Goal: Ask a question

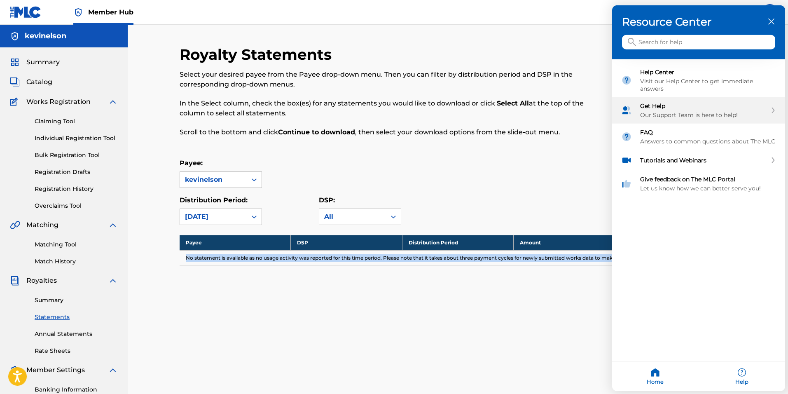
click at [660, 102] on div "Get Help" at bounding box center [703, 105] width 127 height 7
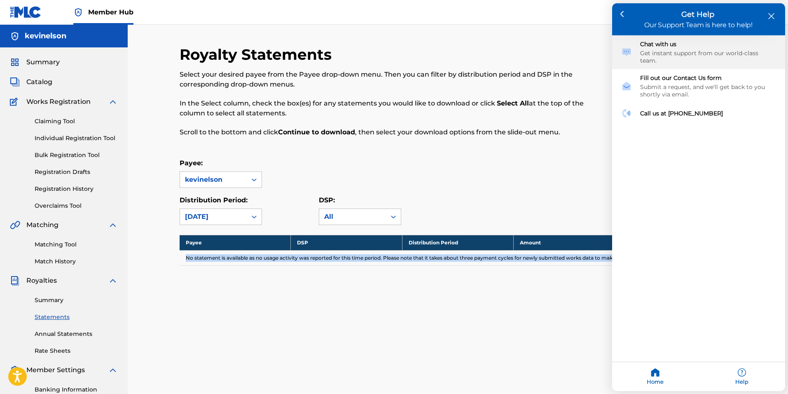
click at [669, 55] on div "Get instant support from our world-class team." at bounding box center [708, 56] width 136 height 15
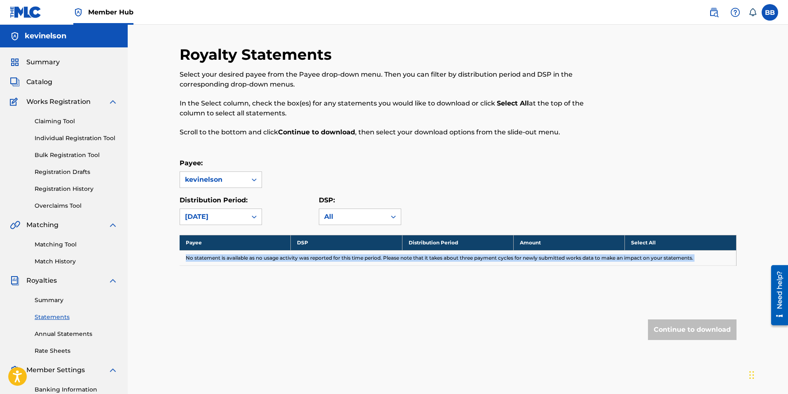
click at [772, 312] on div "Need help?" at bounding box center [779, 294] width 17 height 60
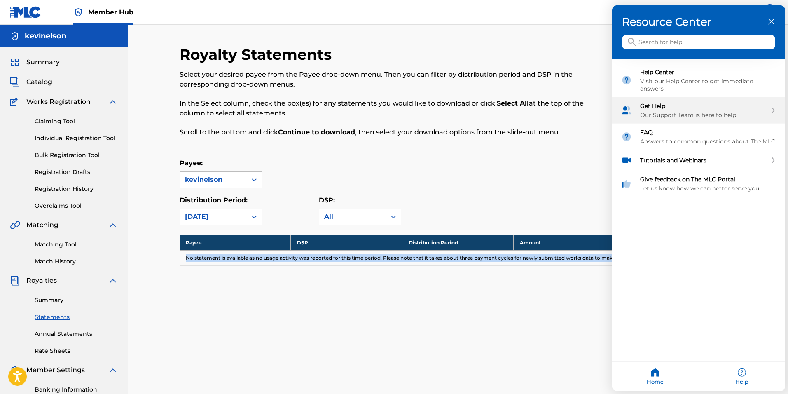
click at [667, 115] on div "Our Support Team is here to help!" at bounding box center [703, 114] width 127 height 7
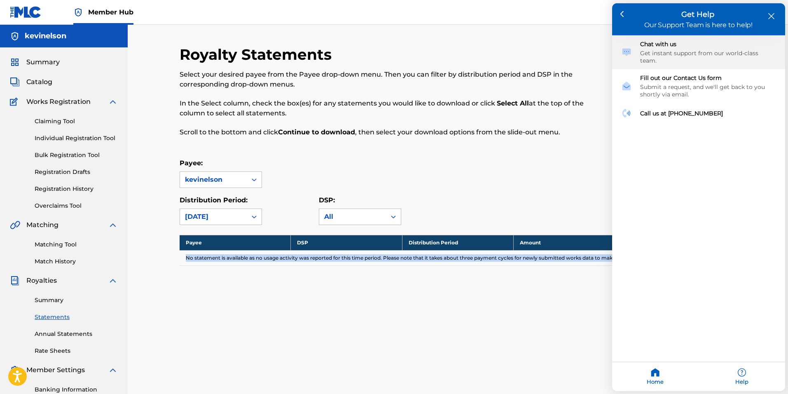
click at [660, 54] on div "Get instant support from our world-class team." at bounding box center [708, 56] width 136 height 15
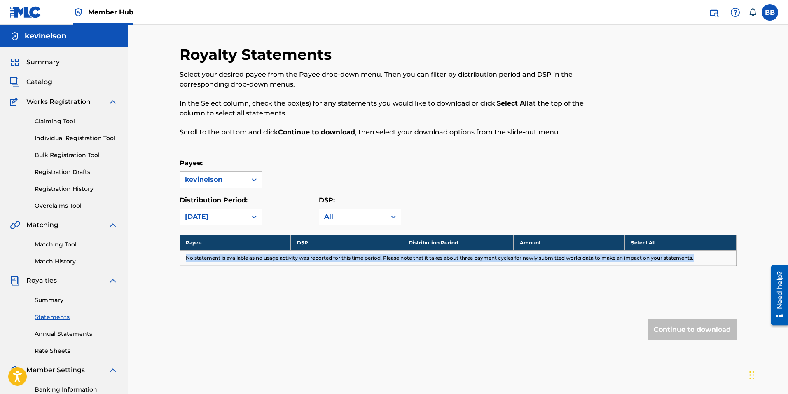
click at [777, 305] on div "Need help?" at bounding box center [779, 289] width 11 height 38
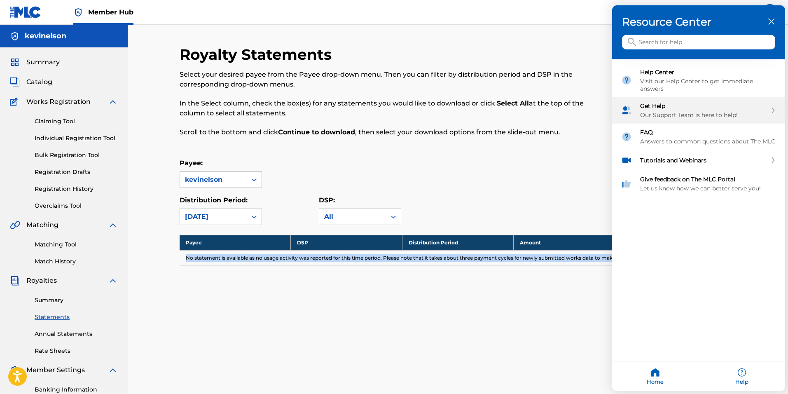
click at [668, 105] on div "Get Help" at bounding box center [703, 105] width 127 height 7
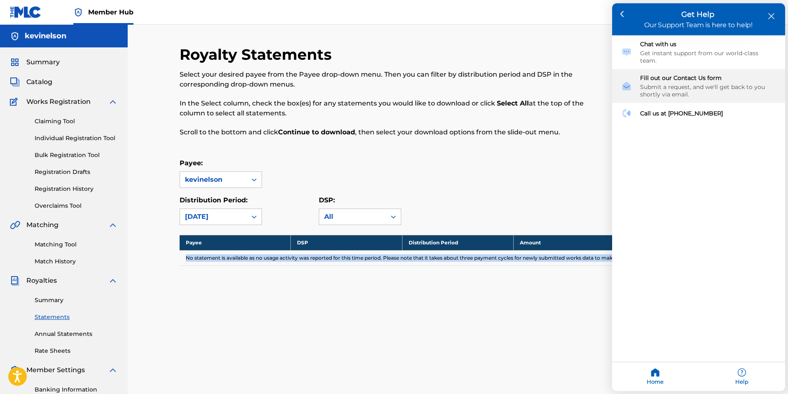
click at [668, 83] on div "Submit a request, and we'll get back to you shortly via email." at bounding box center [708, 90] width 136 height 15
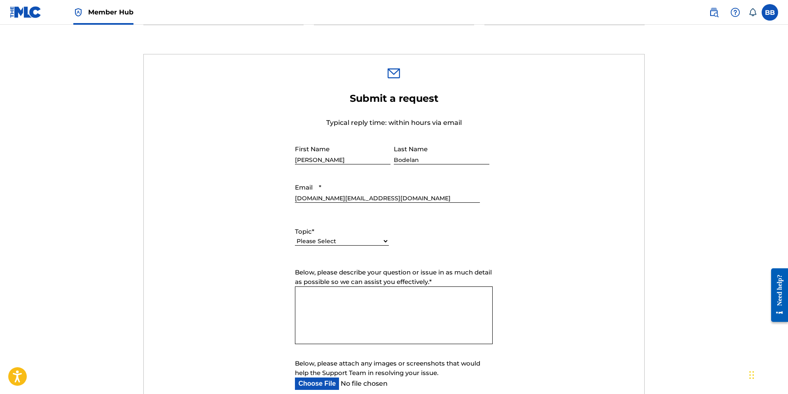
scroll to position [288, 0]
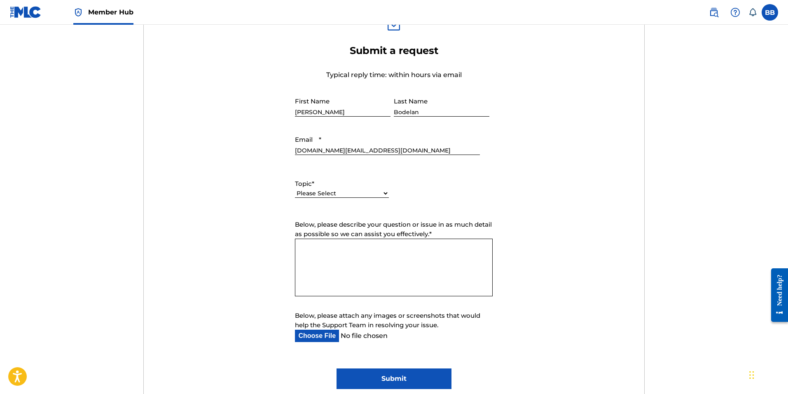
click at [336, 189] on select "Please Select I need help with my account I need help with managing my catalog …" at bounding box center [342, 193] width 94 height 9
select select "I need help with payment"
click at [295, 189] on select "Please Select I need help with my account I need help with managing my catalog …" at bounding box center [342, 193] width 94 height 9
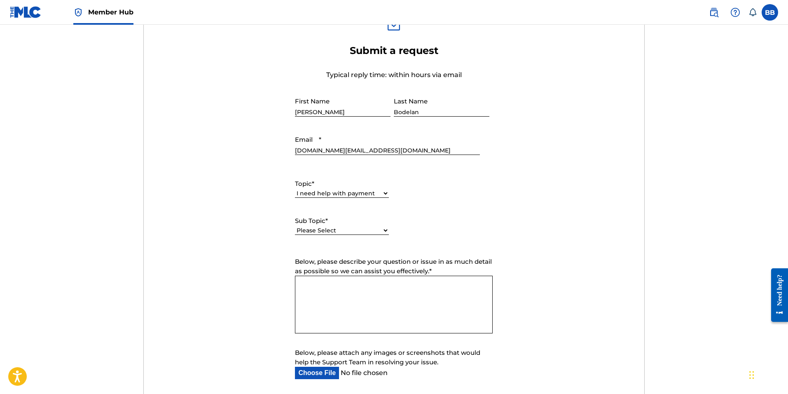
click at [347, 237] on div "Please Select I need help setting up my payment information in The MLC Portal I…" at bounding box center [342, 234] width 94 height 19
click at [347, 233] on select "Please Select I need help setting up my payment information in The MLC Portal I…" at bounding box center [342, 230] width 94 height 9
select select "I need information about royalties"
click at [295, 226] on select "Please Select I need help setting up my payment information in The MLC Portal I…" at bounding box center [342, 230] width 94 height 9
click at [343, 287] on textarea "Below, please describe your question or issue in as much detail as possible so …" at bounding box center [394, 304] width 198 height 58
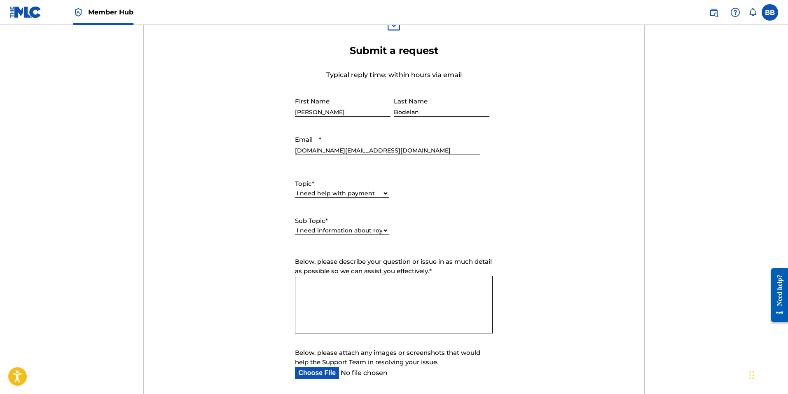
paste textarea "Thank you for your previous help in matching my work AY9H4M ("A New Life"). I n…"
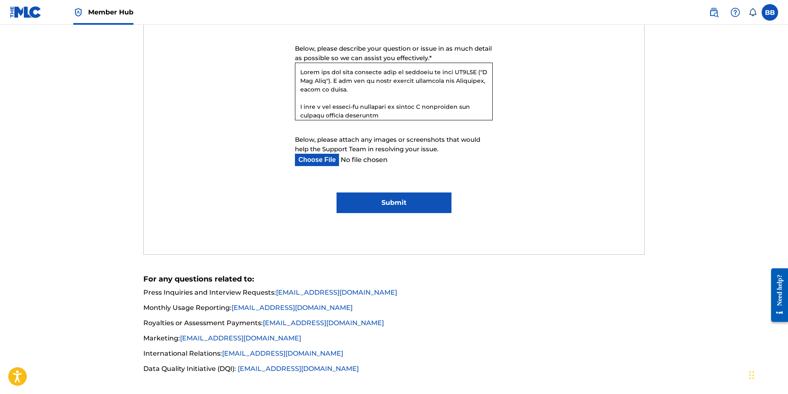
scroll to position [541, 0]
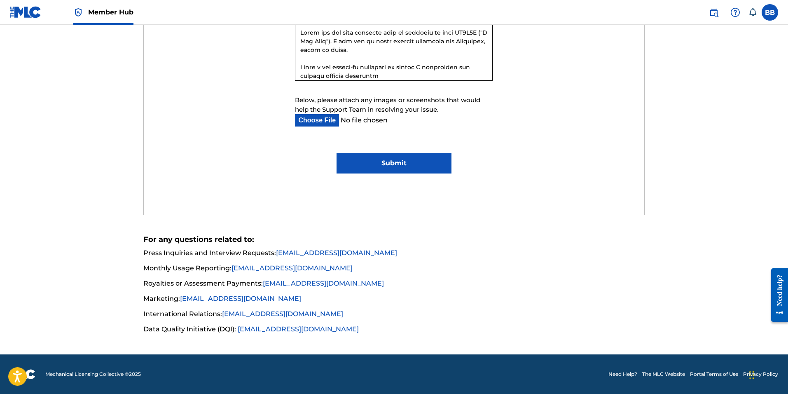
type textarea "Thank you for your previous help in matching my work AY9H4M ("A New Life"). I n…"
click at [378, 160] on input "Submit" at bounding box center [393, 163] width 115 height 21
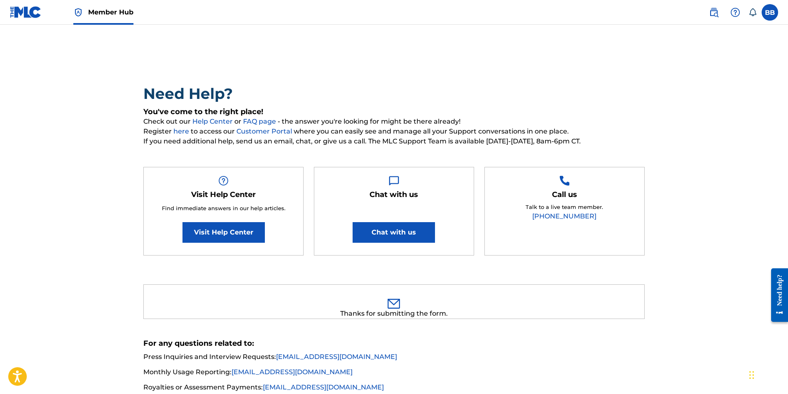
scroll to position [0, 0]
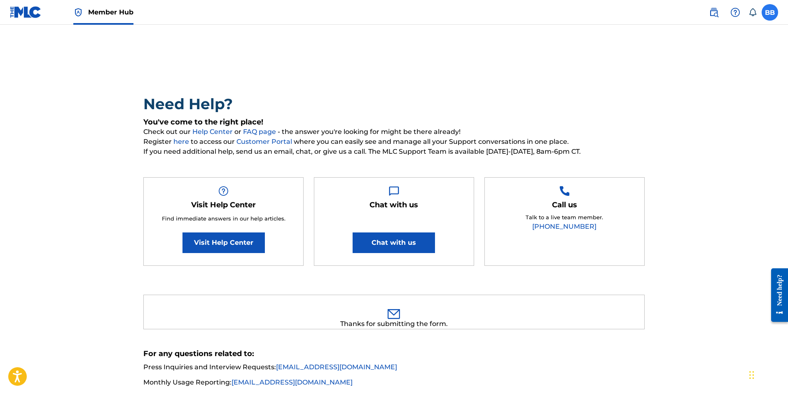
click at [766, 16] on label at bounding box center [769, 12] width 16 height 16
click at [769, 12] on input "[PERSON_NAME] [DOMAIN_NAME][EMAIL_ADDRESS][DOMAIN_NAME] Notification Preference…" at bounding box center [769, 12] width 0 height 0
click at [762, 6] on div "BB [PERSON_NAME] [DOMAIN_NAME][EMAIL_ADDRESS][DOMAIN_NAME] Notification Prefere…" at bounding box center [738, 12] width 77 height 16
click at [767, 11] on label at bounding box center [769, 12] width 16 height 16
click at [769, 12] on input "[PERSON_NAME] [DOMAIN_NAME][EMAIL_ADDRESS][DOMAIN_NAME] Notification Preference…" at bounding box center [769, 12] width 0 height 0
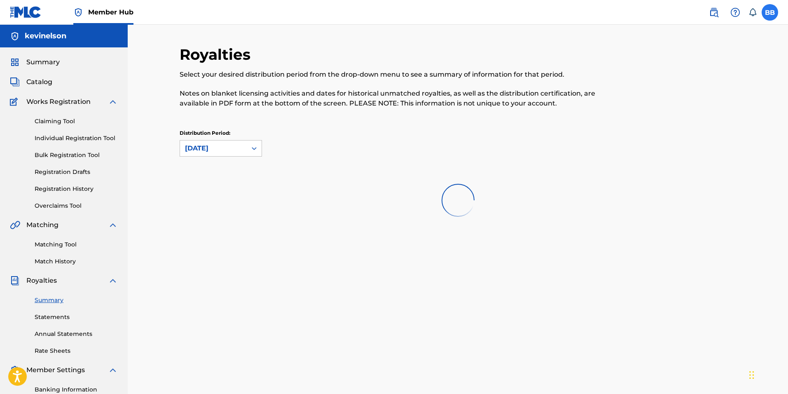
click at [766, 16] on label at bounding box center [769, 12] width 16 height 16
click at [769, 12] on input "[PERSON_NAME] [DOMAIN_NAME][EMAIL_ADDRESS][DOMAIN_NAME] Notification Preference…" at bounding box center [769, 12] width 0 height 0
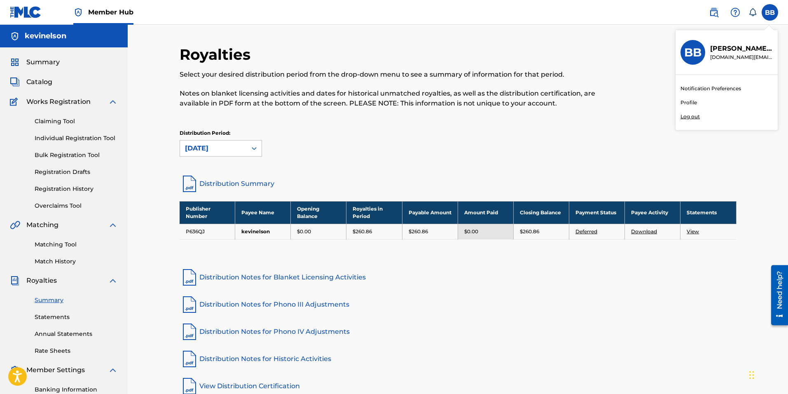
click at [687, 103] on link "Profile" at bounding box center [688, 102] width 16 height 7
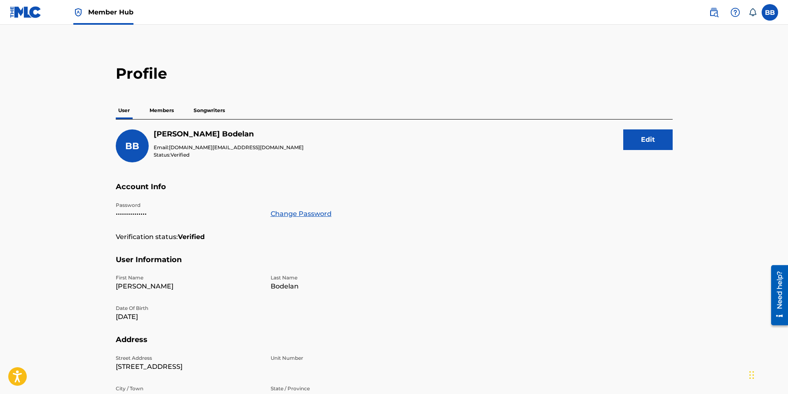
click at [170, 113] on p "Members" at bounding box center [161, 110] width 29 height 17
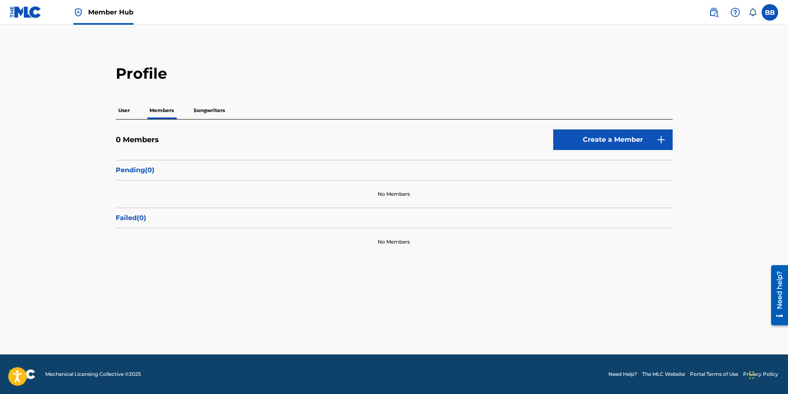
click at [127, 113] on p "User" at bounding box center [124, 110] width 16 height 17
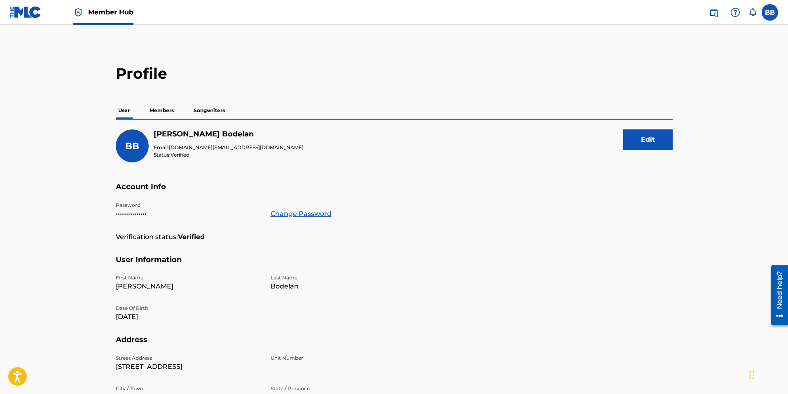
click at [160, 116] on p "Members" at bounding box center [161, 110] width 29 height 17
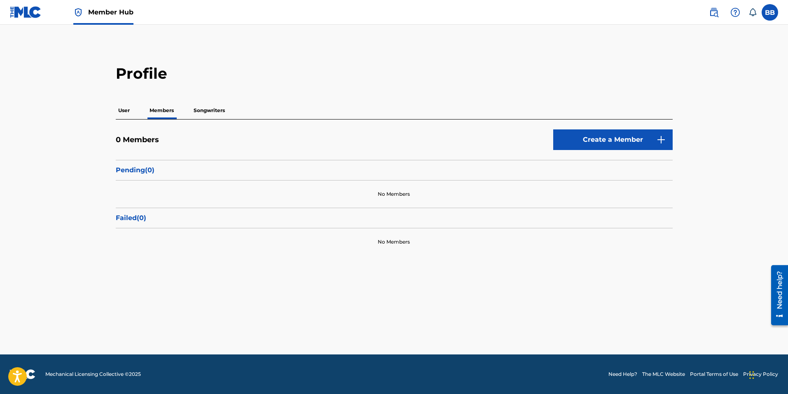
click at [158, 116] on p "Members" at bounding box center [161, 110] width 29 height 17
click at [140, 172] on p "Pending ( 0 )" at bounding box center [394, 170] width 557 height 10
click at [135, 218] on p "Failed ( 0 )" at bounding box center [394, 218] width 557 height 10
click at [764, 14] on label at bounding box center [769, 12] width 16 height 16
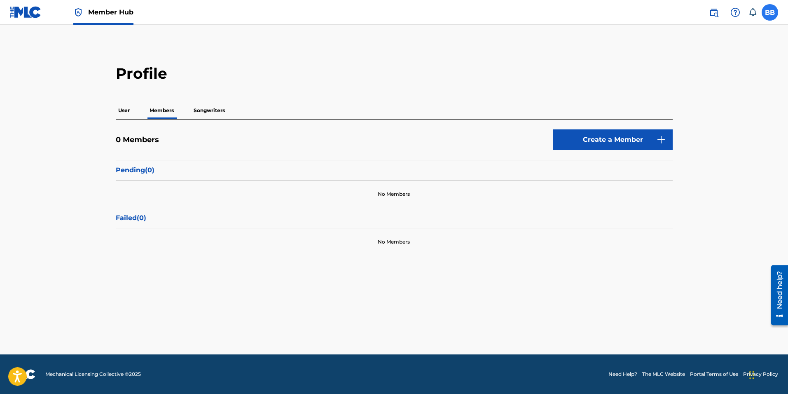
click at [769, 12] on input "[PERSON_NAME] [DOMAIN_NAME][EMAIL_ADDRESS][DOMAIN_NAME] Notification Preference…" at bounding box center [769, 12] width 0 height 0
click at [105, 16] on span "Member Hub" at bounding box center [110, 11] width 45 height 9
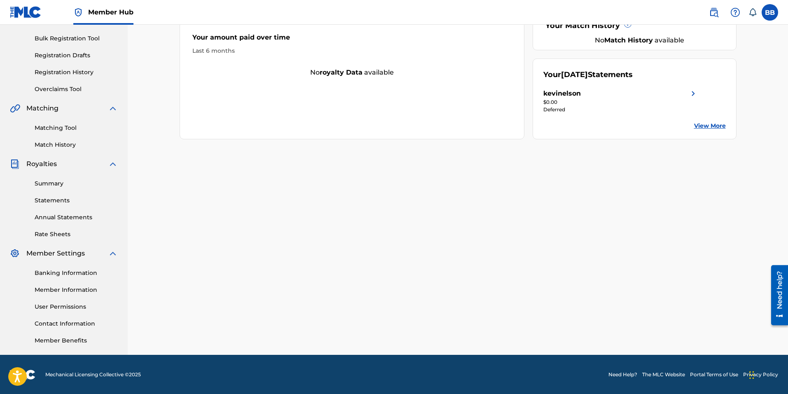
scroll to position [117, 0]
click at [57, 291] on link "Member Information" at bounding box center [76, 289] width 83 height 9
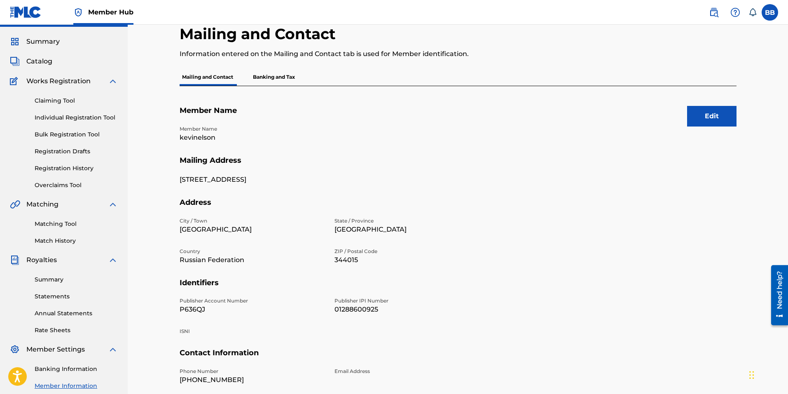
scroll to position [41, 0]
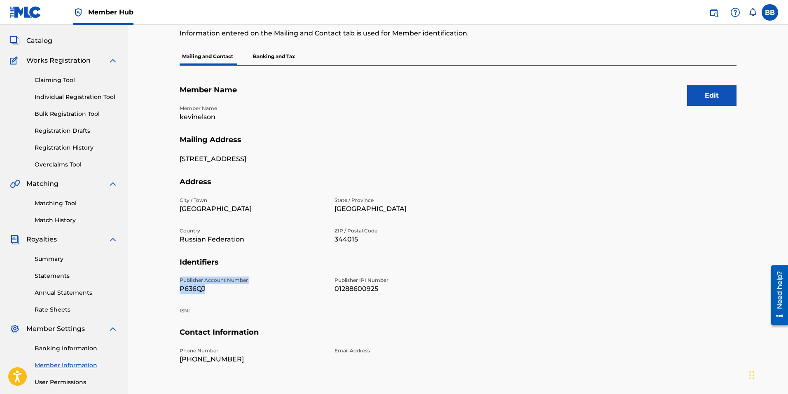
drag, startPoint x: 206, startPoint y: 288, endPoint x: 175, endPoint y: 277, distance: 32.8
click at [175, 277] on div "Mailing and Contact Information entered on the Mailing and Contact tab is used …" at bounding box center [458, 217] width 576 height 426
copy div "Publisher Account Number P636QJ"
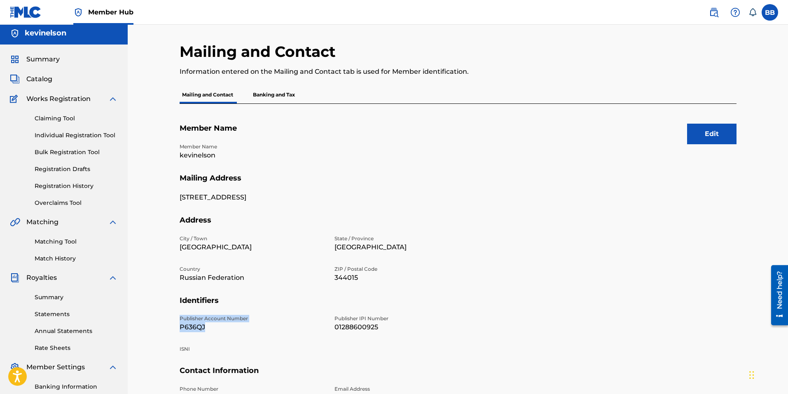
scroll to position [0, 0]
